Goal: Task Accomplishment & Management: Use online tool/utility

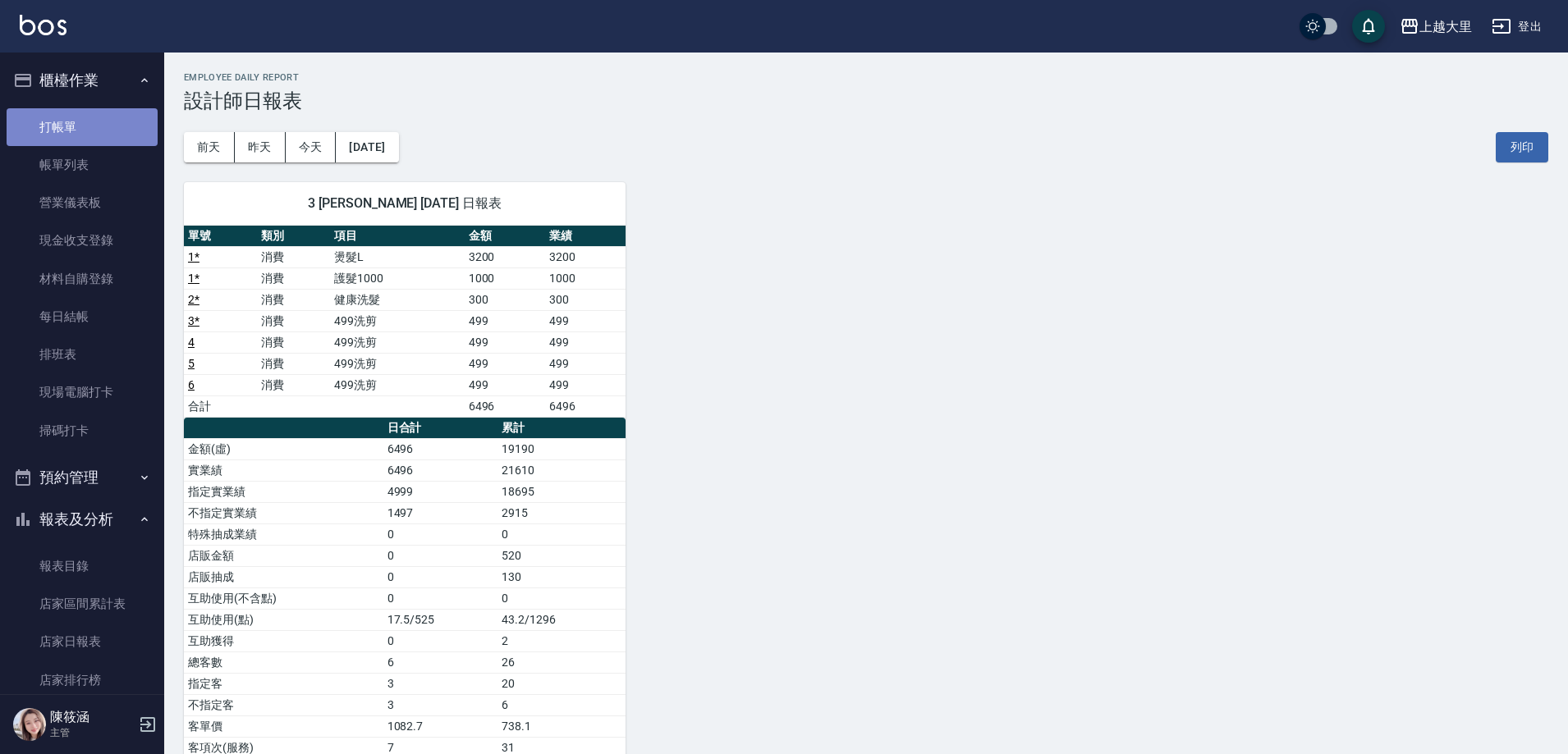
click at [95, 119] on link "打帳單" at bounding box center [82, 127] width 151 height 38
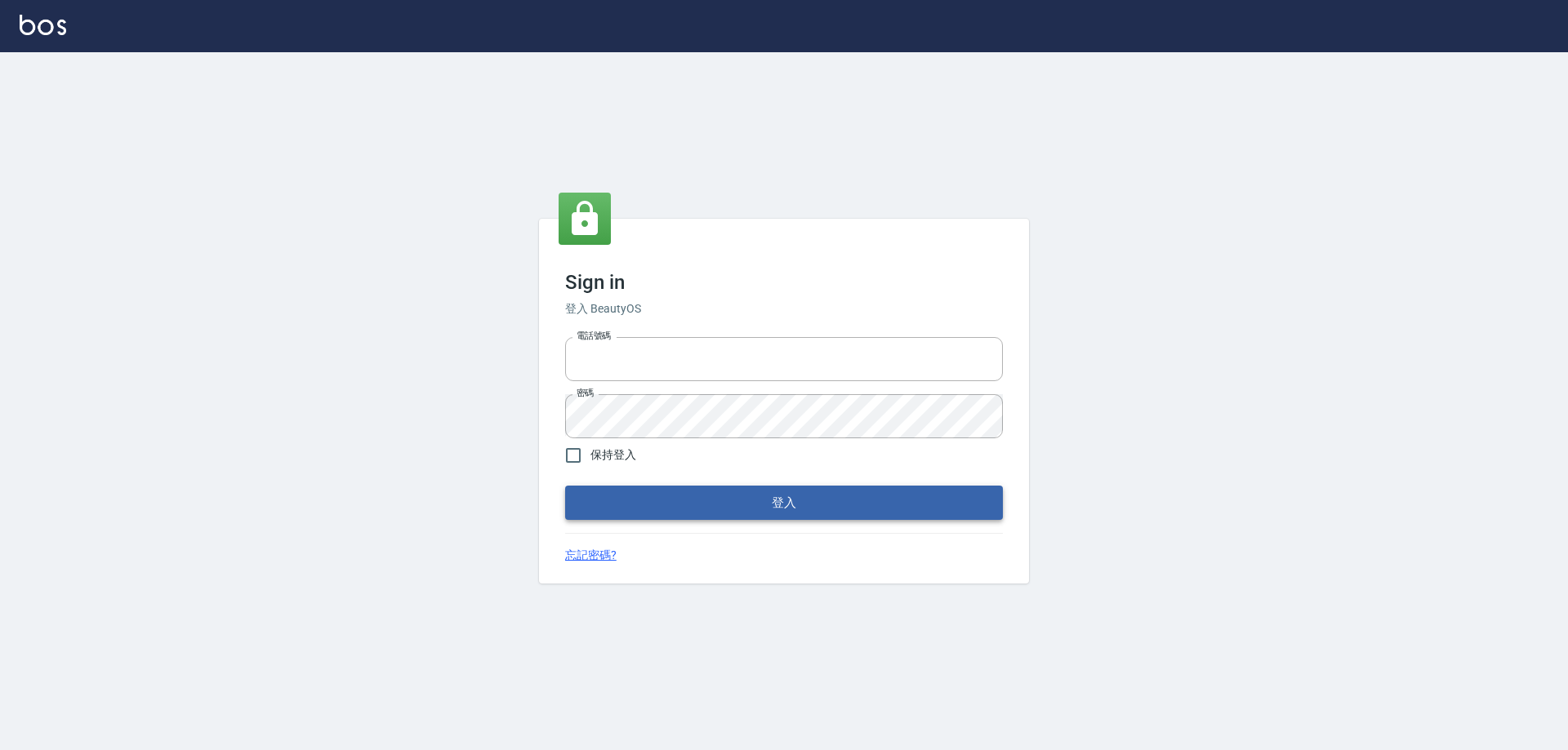
type input "0927586163"
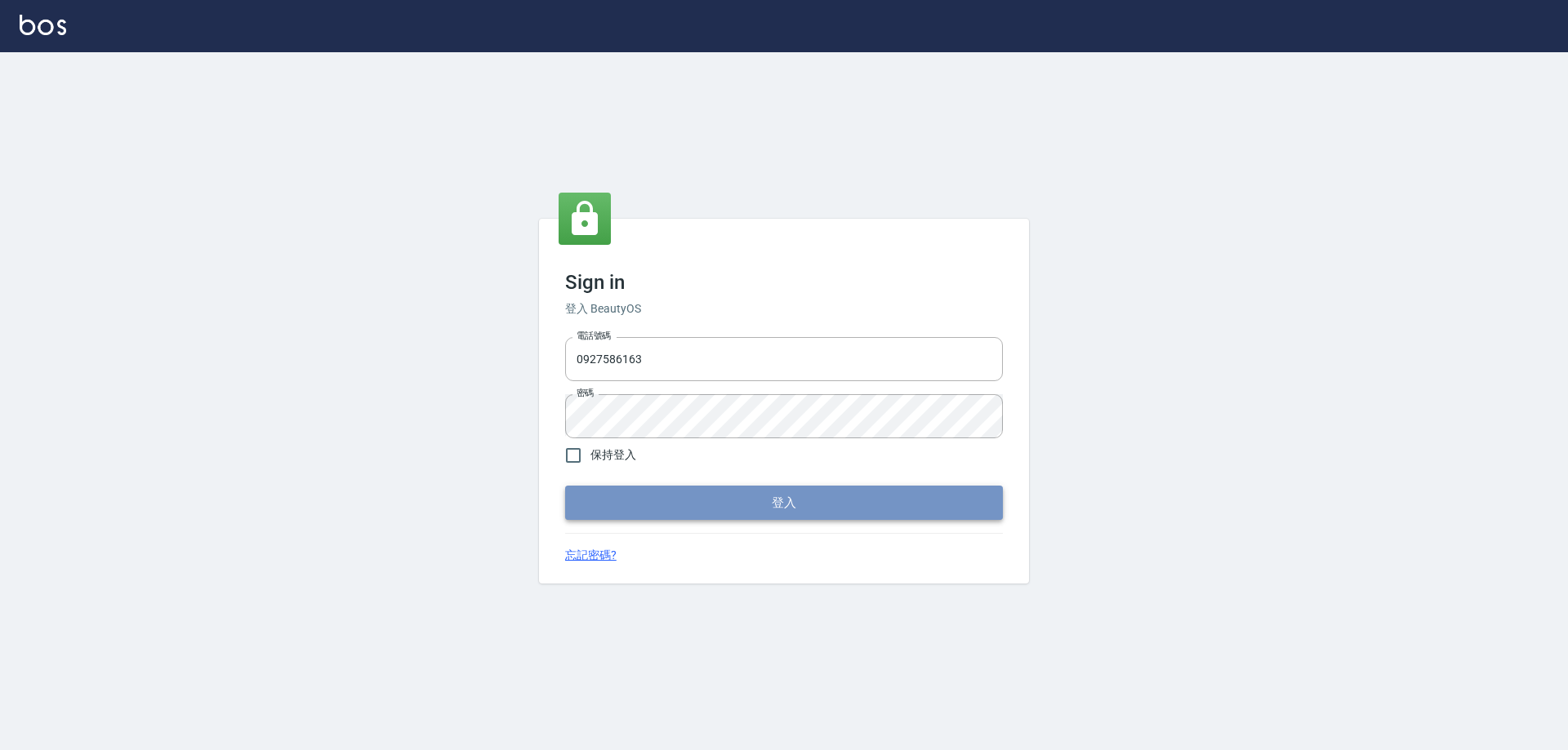
click at [678, 506] on button "登入" at bounding box center [784, 502] width 437 height 34
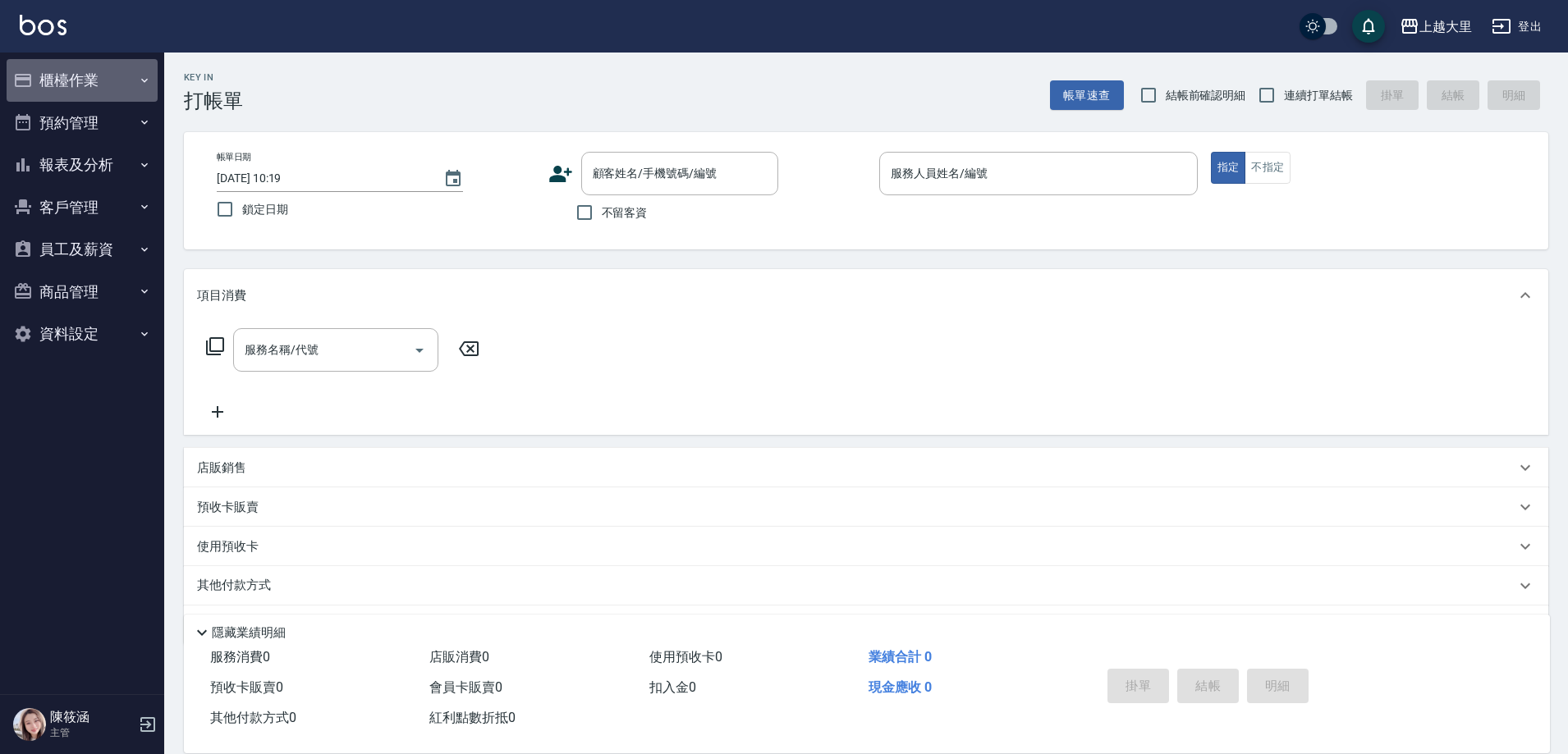
click at [86, 83] on button "櫃檯作業" at bounding box center [82, 80] width 151 height 42
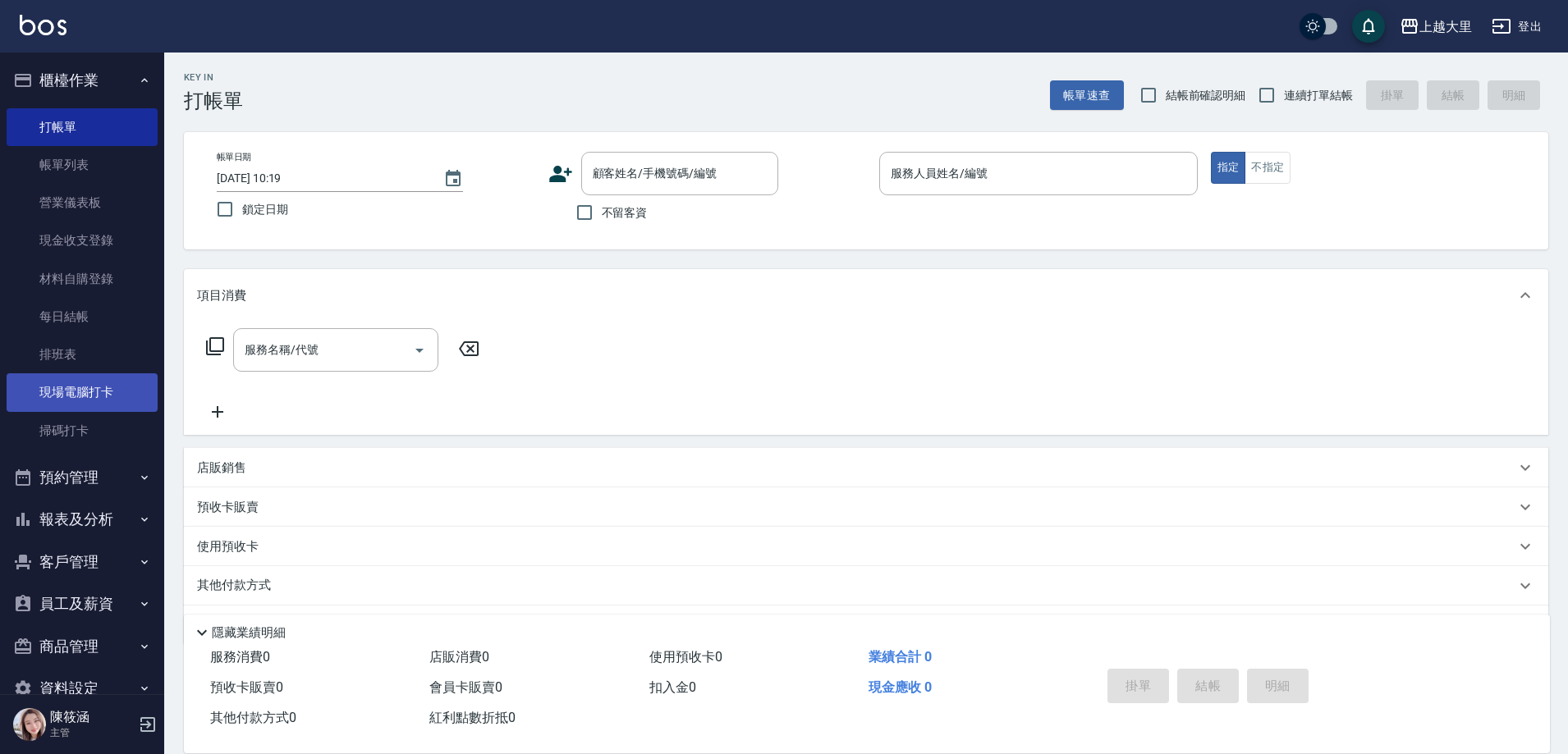
click at [75, 396] on link "現場電腦打卡" at bounding box center [82, 392] width 151 height 38
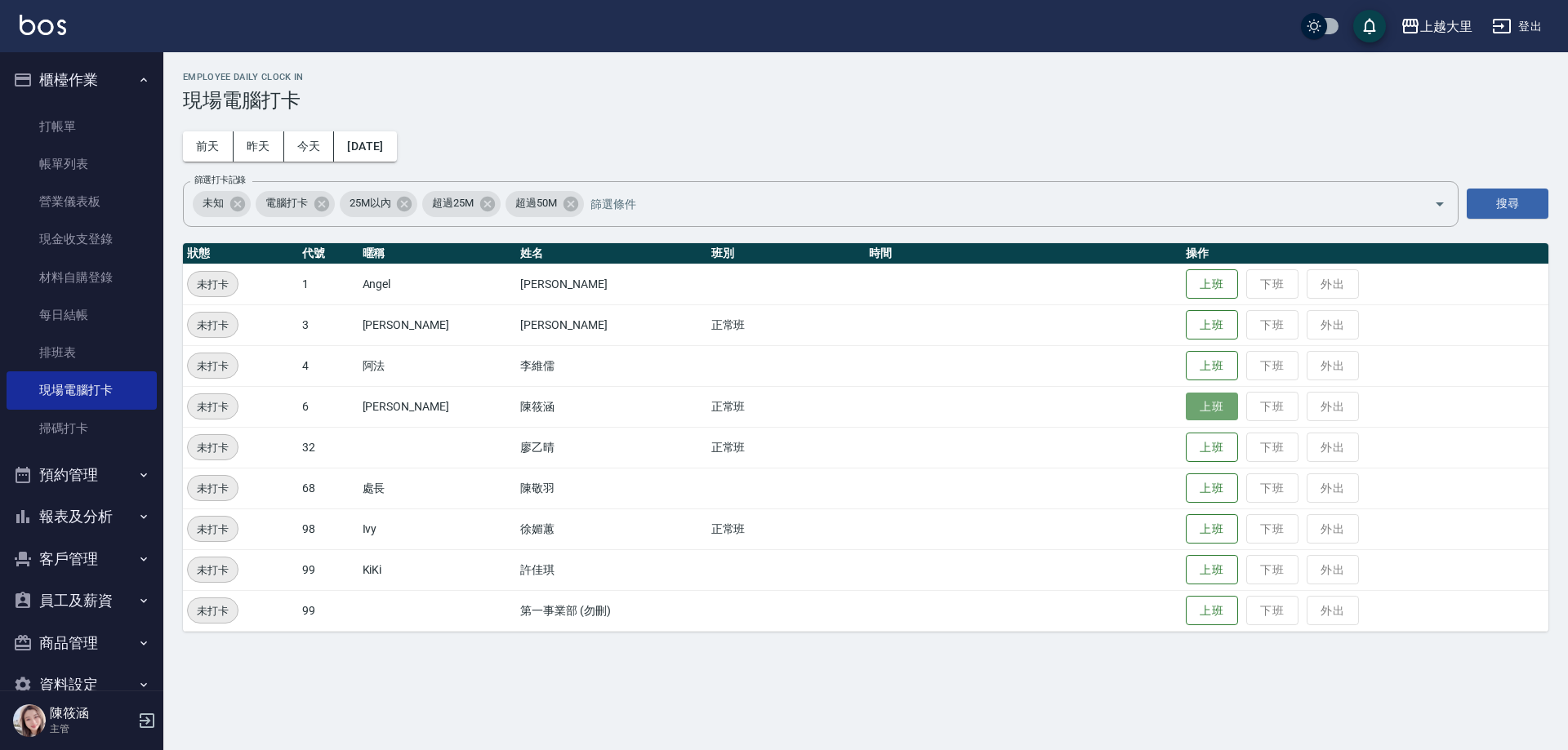
click at [1219, 408] on button "上班" at bounding box center [1211, 407] width 52 height 29
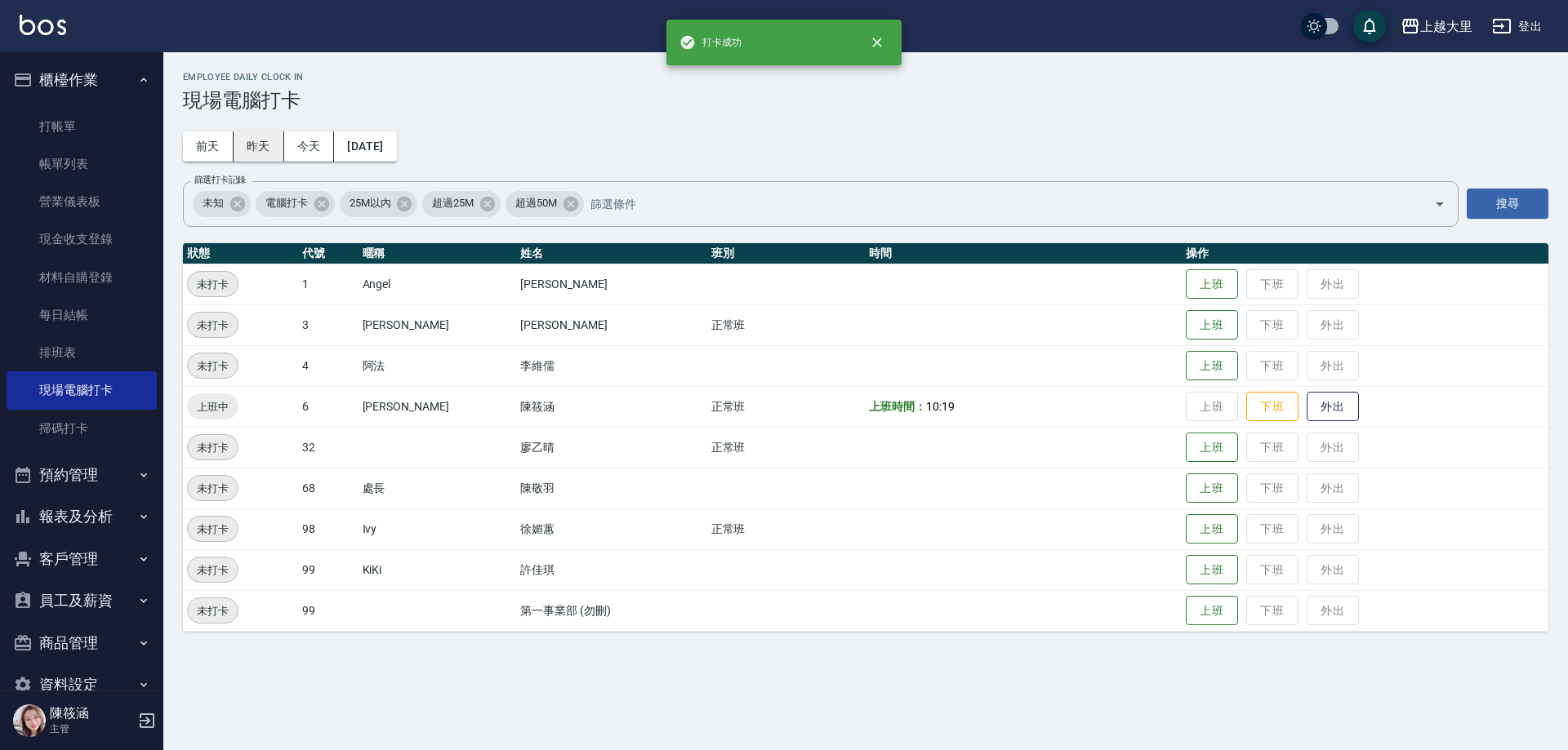
click at [254, 143] on button "昨天" at bounding box center [260, 146] width 51 height 30
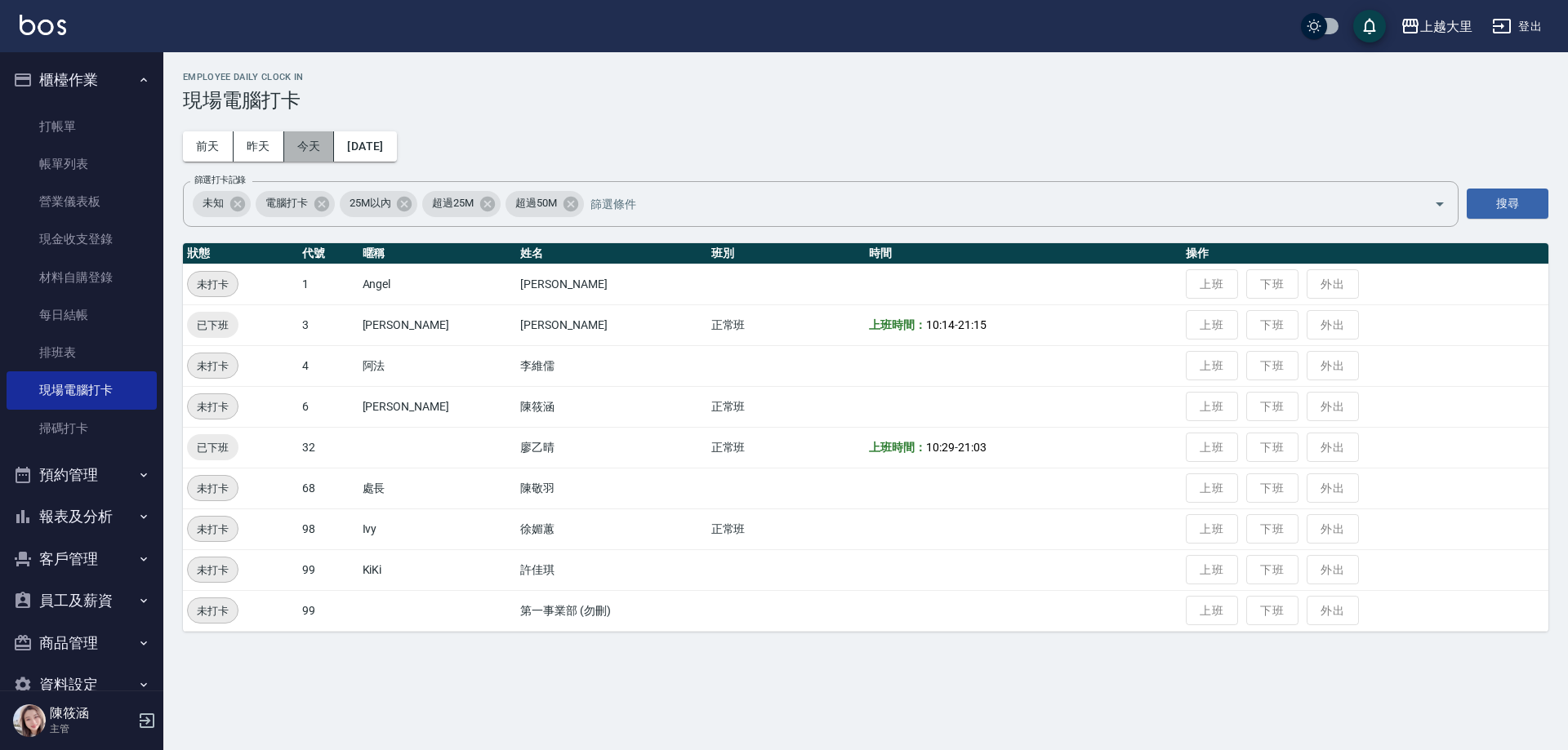
click at [317, 145] on button "今天" at bounding box center [310, 146] width 51 height 30
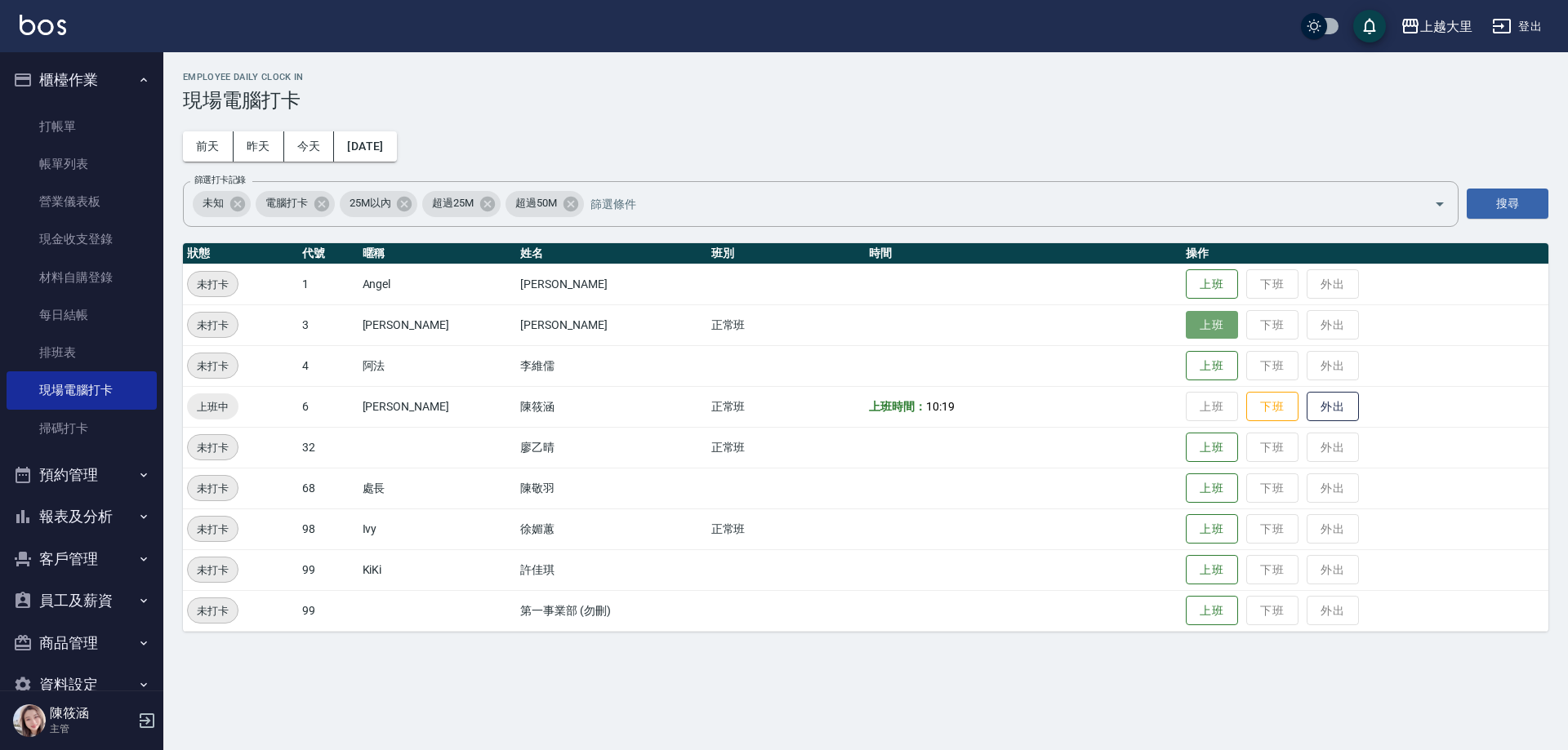
click at [1202, 325] on button "上班" at bounding box center [1211, 325] width 52 height 29
click at [1228, 524] on button "上班" at bounding box center [1211, 529] width 52 height 29
